Goal: Check status: Check status

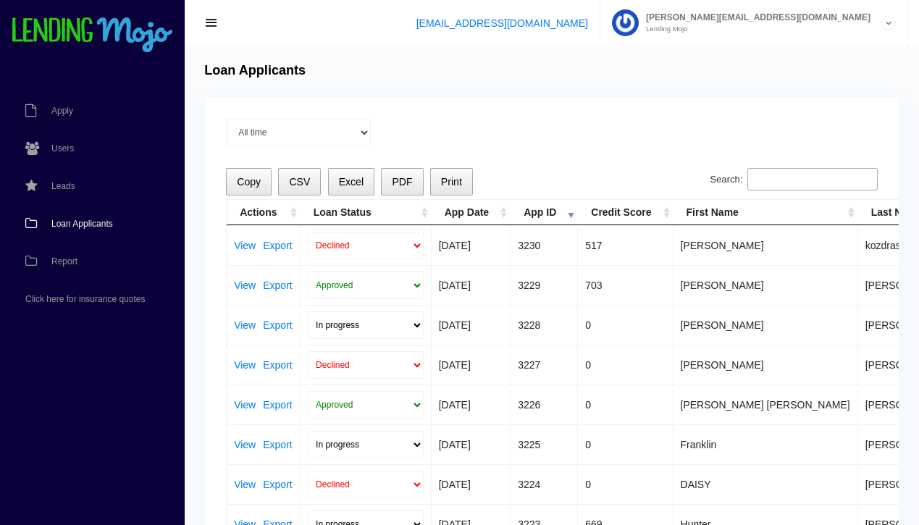
scroll to position [0, 145]
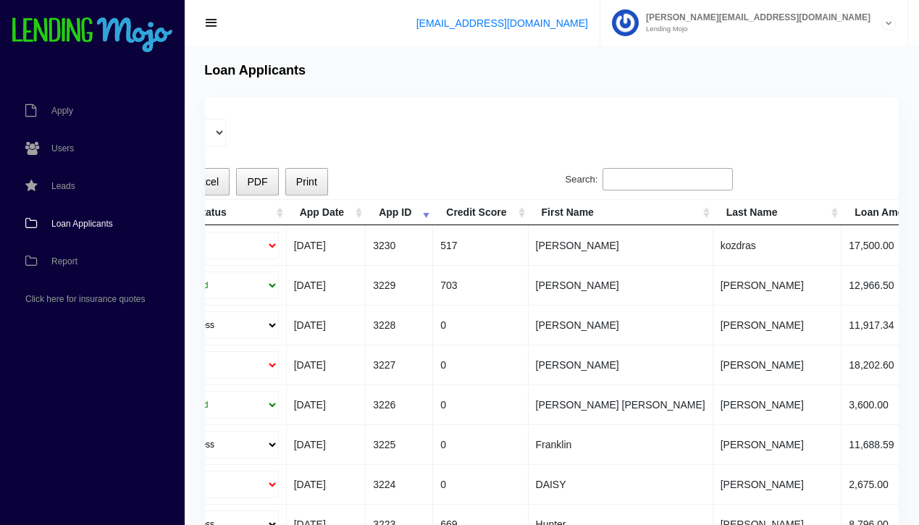
click at [684, 173] on input "Search:" at bounding box center [667, 179] width 130 height 23
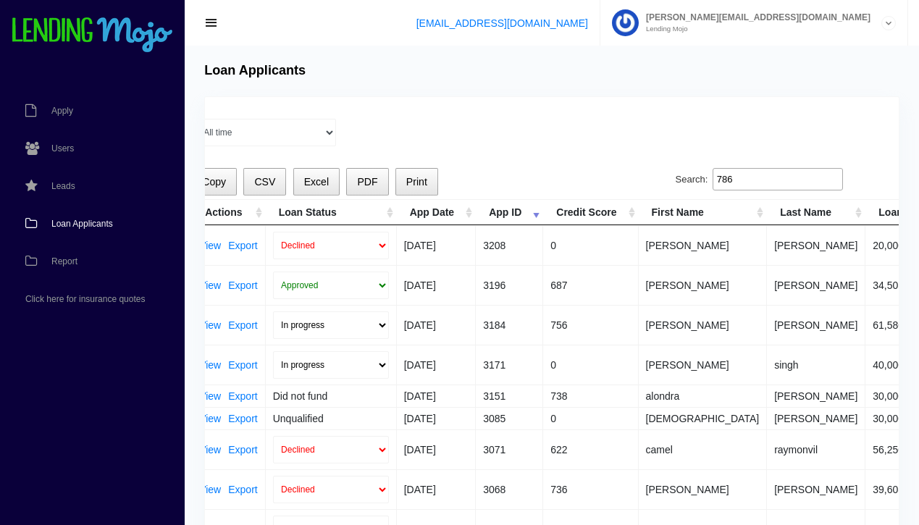
scroll to position [0, 0]
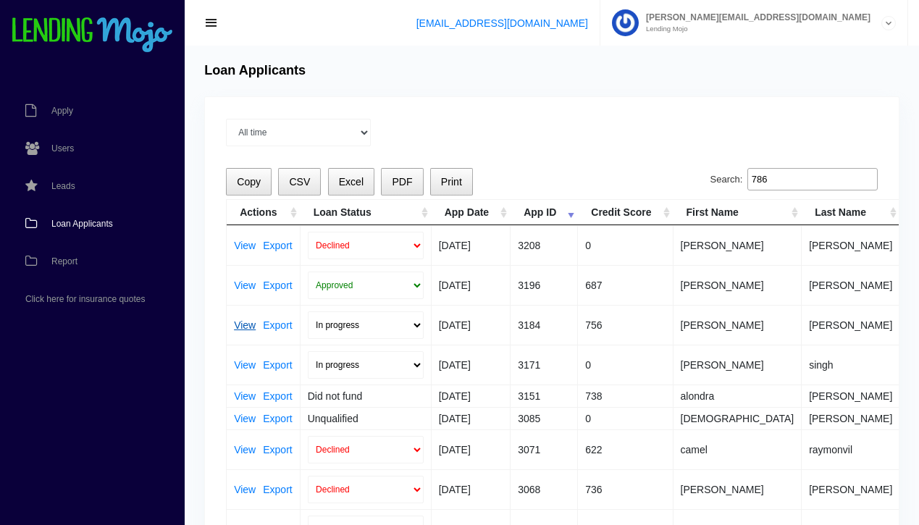
type input "786"
click at [245, 324] on link "View" at bounding box center [245, 325] width 22 height 10
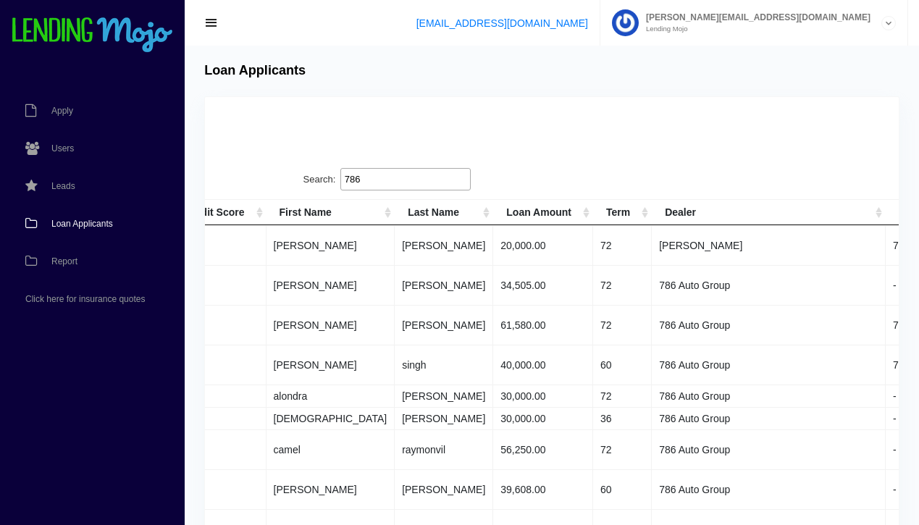
scroll to position [0, 537]
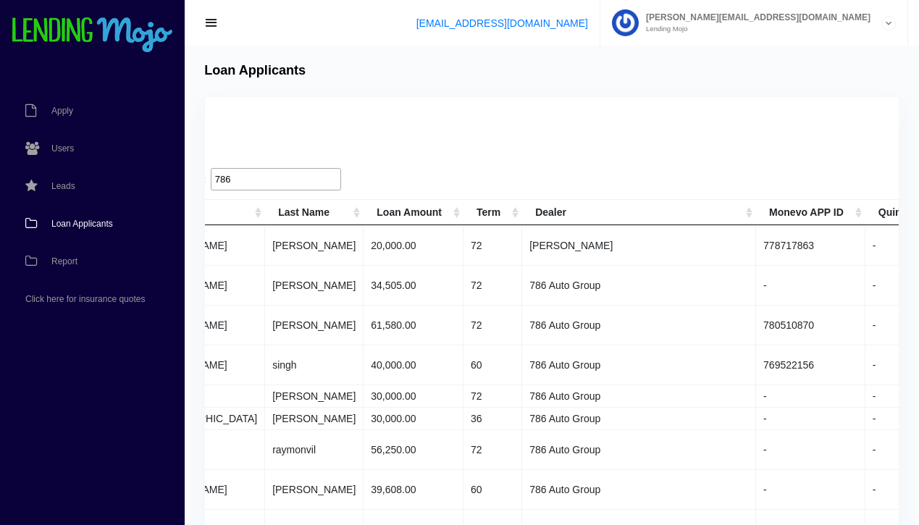
click at [83, 225] on span "Loan Applicants" at bounding box center [82, 223] width 62 height 9
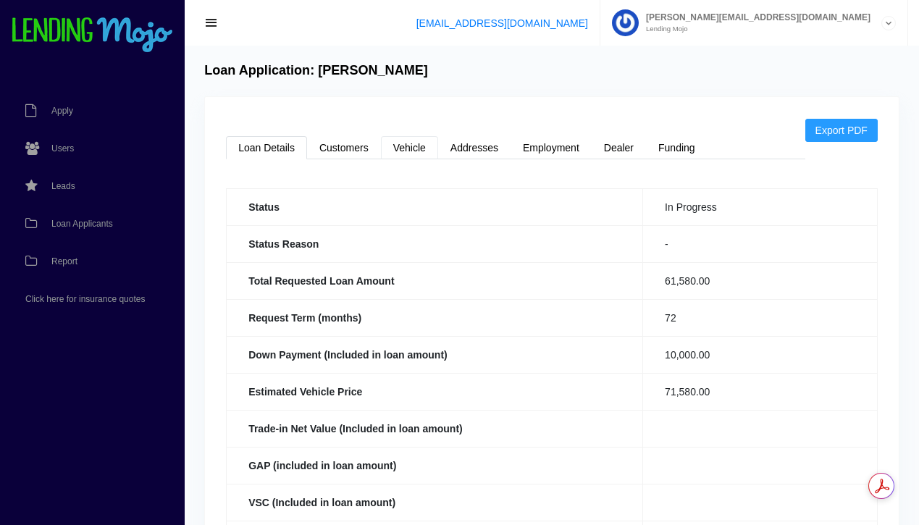
click at [417, 150] on link "Vehicle" at bounding box center [409, 147] width 57 height 23
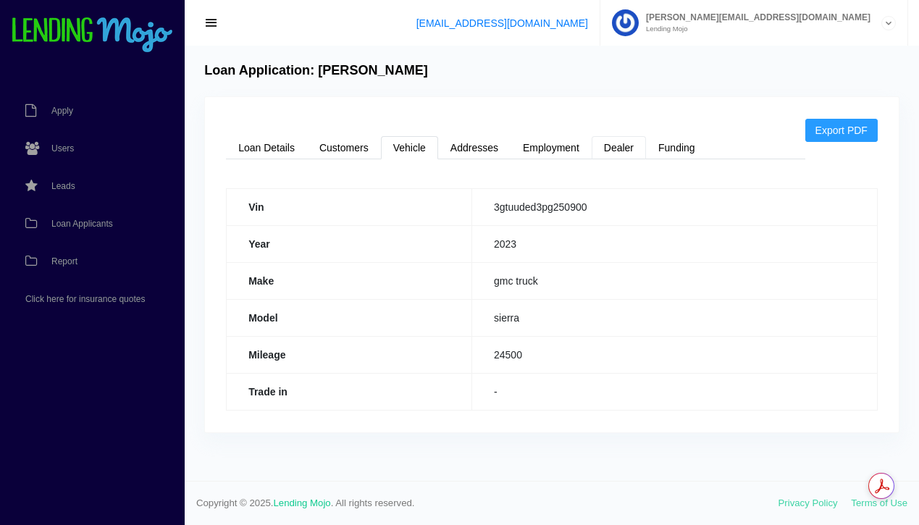
click at [623, 151] on link "Dealer" at bounding box center [619, 147] width 54 height 23
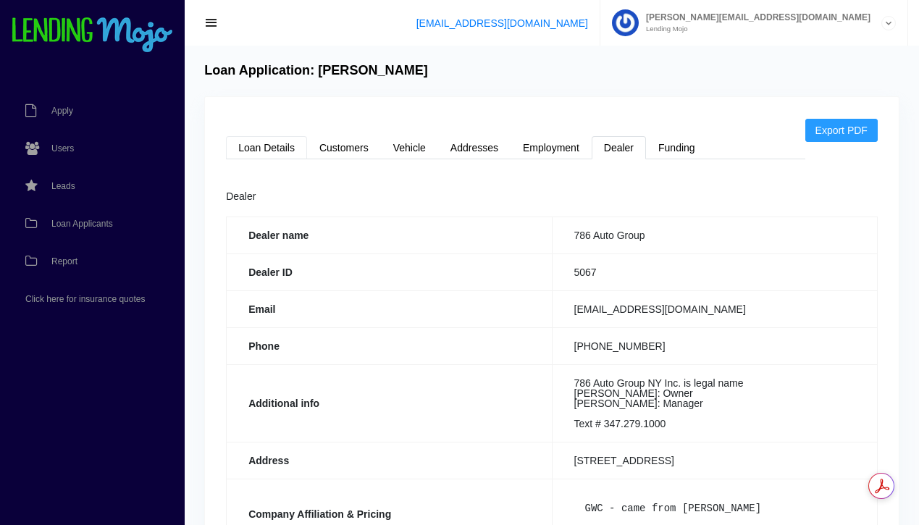
click at [260, 147] on link "Loan Details" at bounding box center [266, 147] width 81 height 23
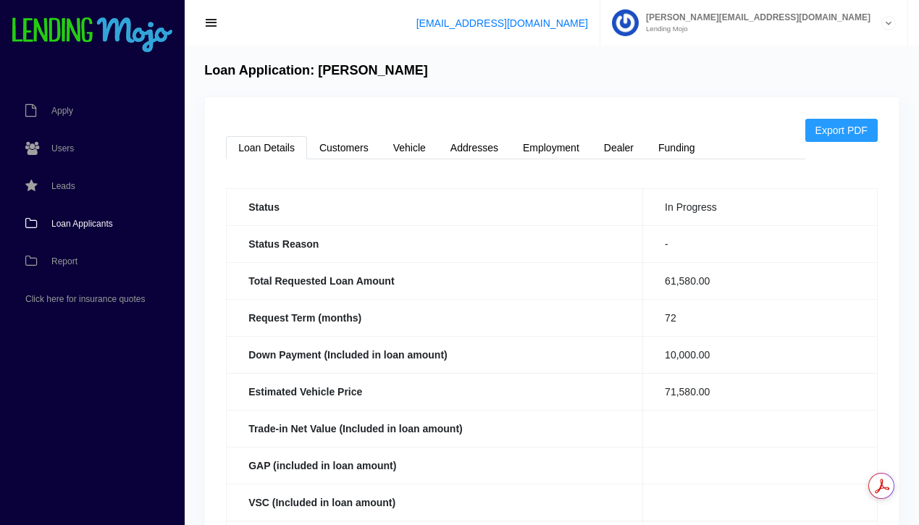
click at [86, 225] on span "Loan Applicants" at bounding box center [82, 223] width 62 height 9
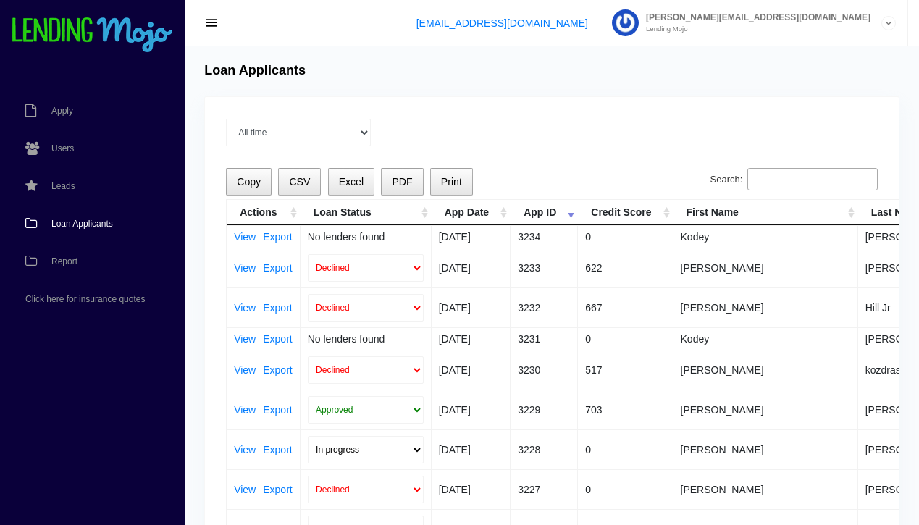
click at [800, 173] on input "Search:" at bounding box center [812, 179] width 130 height 23
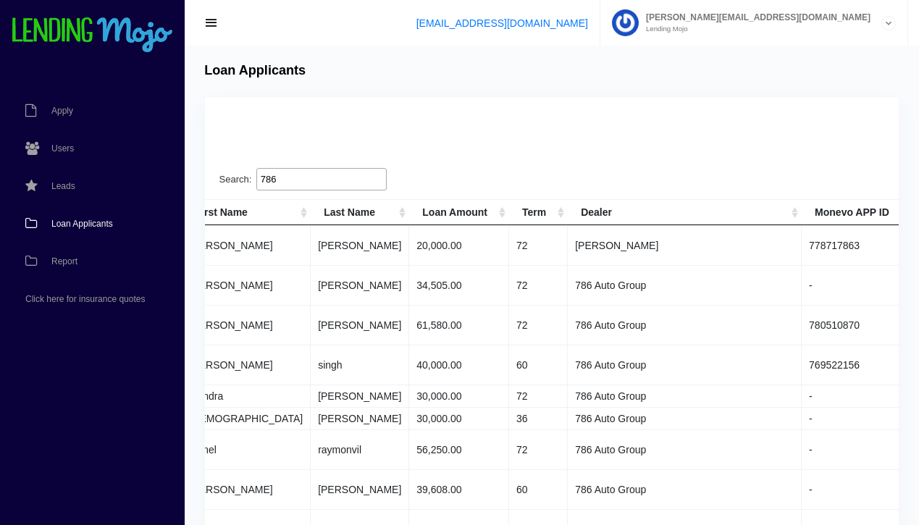
scroll to position [0, 537]
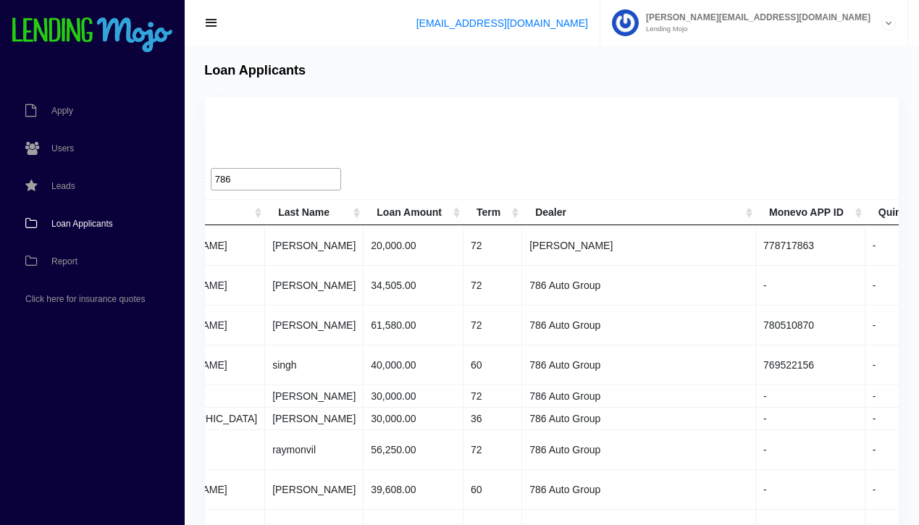
type input "786"
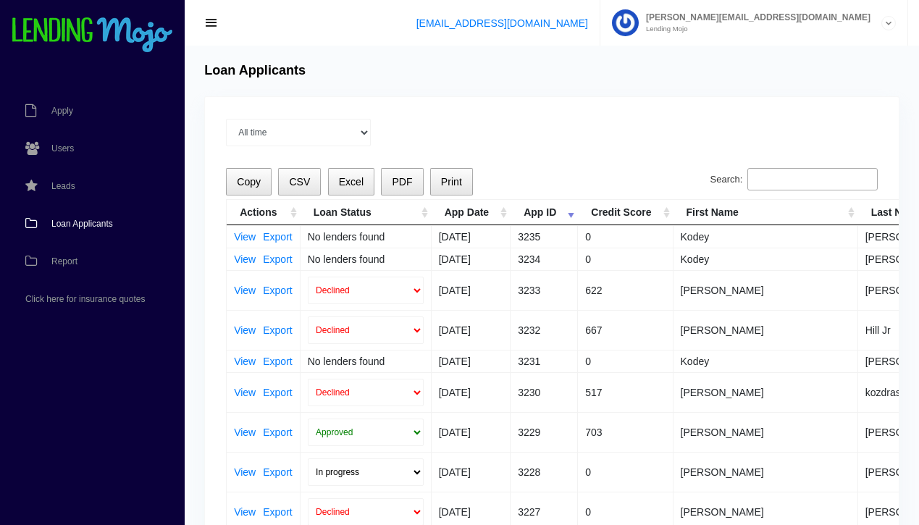
click at [67, 222] on span "Loan Applicants" at bounding box center [82, 223] width 62 height 9
click at [791, 173] on input "Search:" at bounding box center [812, 179] width 130 height 23
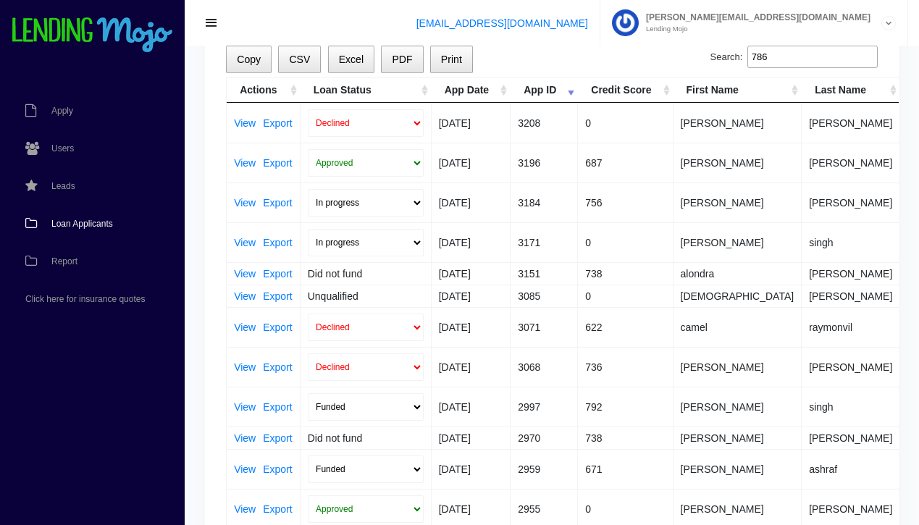
scroll to position [125, 0]
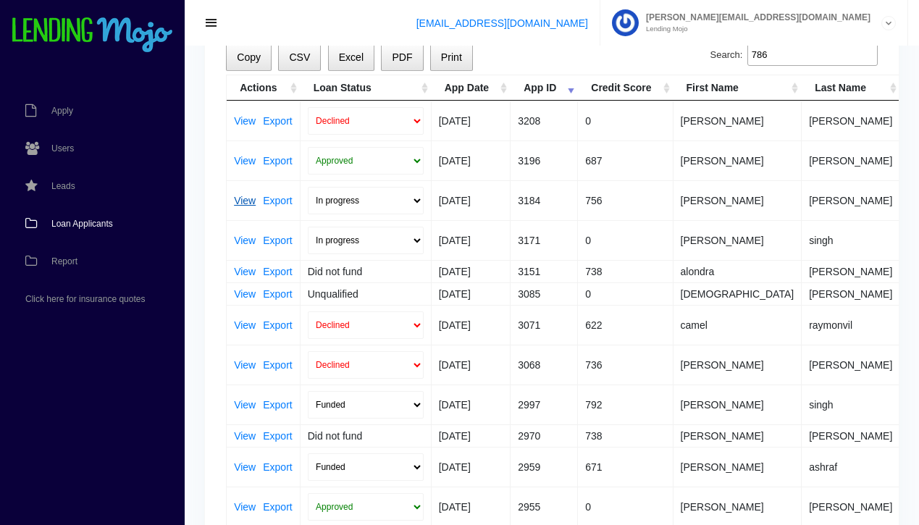
type input "786"
click at [244, 198] on link "View" at bounding box center [245, 201] width 22 height 10
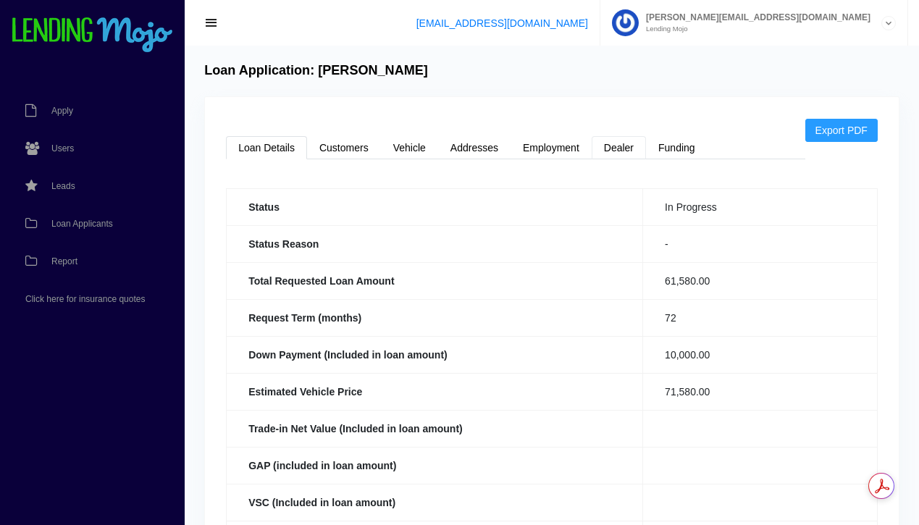
click at [621, 147] on link "Dealer" at bounding box center [619, 147] width 54 height 23
